Goal: Information Seeking & Learning: Learn about a topic

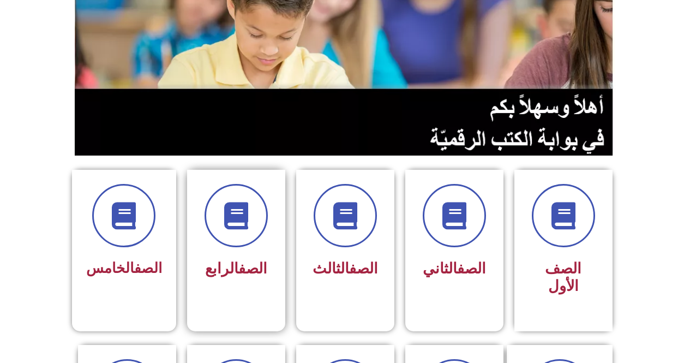
scroll to position [382, 0]
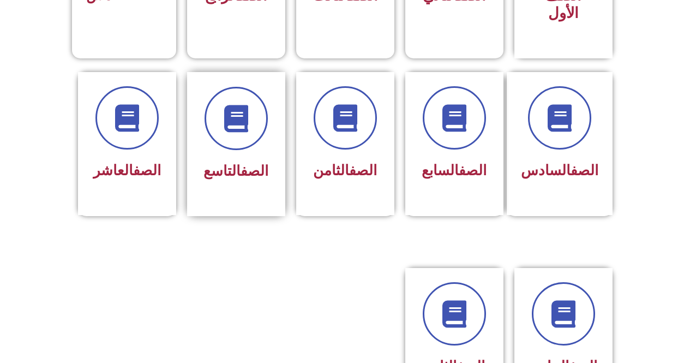
click at [233, 163] on span "الصف التاسع" at bounding box center [236, 171] width 65 height 16
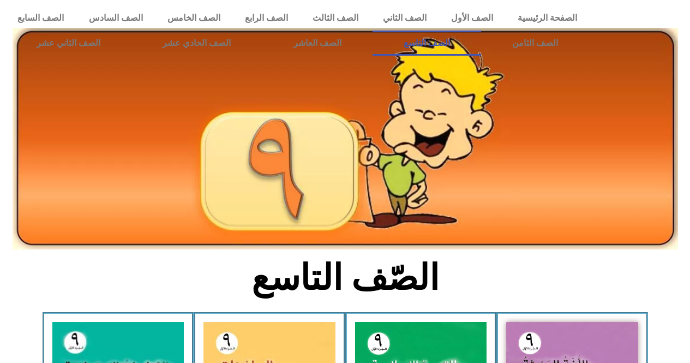
scroll to position [55, 0]
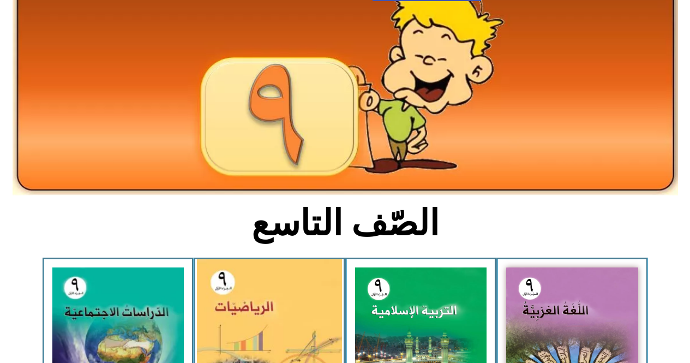
click at [251, 308] on img at bounding box center [269, 349] width 145 height 180
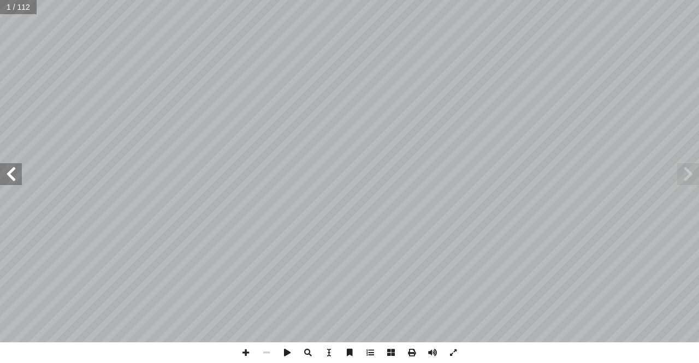
click at [15, 173] on span at bounding box center [11, 174] width 22 height 22
click at [11, 171] on span at bounding box center [11, 174] width 22 height 22
click at [8, 172] on span at bounding box center [11, 174] width 22 height 22
click at [4, 176] on span at bounding box center [11, 174] width 22 height 22
click at [0, 171] on span at bounding box center [11, 174] width 22 height 22
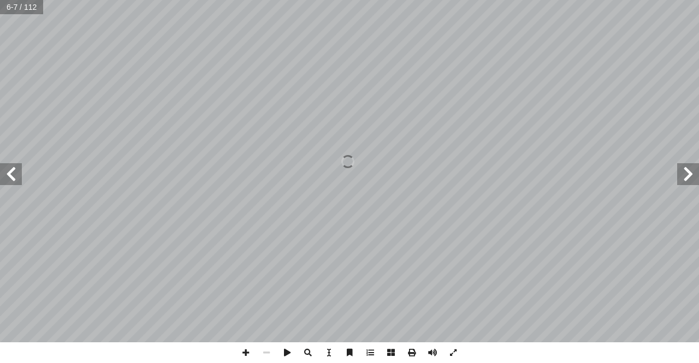
click at [0, 170] on span at bounding box center [11, 174] width 22 height 22
click at [12, 178] on span at bounding box center [11, 174] width 22 height 22
click at [13, 170] on span at bounding box center [11, 174] width 22 height 22
click at [696, 179] on span at bounding box center [688, 174] width 22 height 22
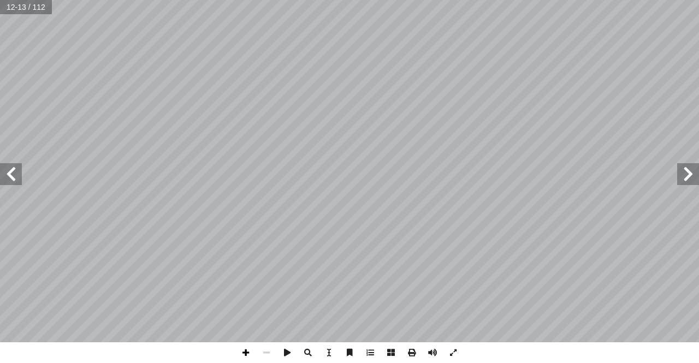
drag, startPoint x: 250, startPoint y: 356, endPoint x: 253, endPoint y: 344, distance: 12.3
click at [250, 353] on span at bounding box center [245, 352] width 21 height 21
click at [409, 72] on html "الصفحة الرئيسية الصف الأول الصف الثاني الصف الثالث الصف الرابع الصف الخامس الصف…" at bounding box center [349, 36] width 699 height 72
click at [269, 354] on span at bounding box center [266, 352] width 21 height 21
